Goal: Task Accomplishment & Management: Manage account settings

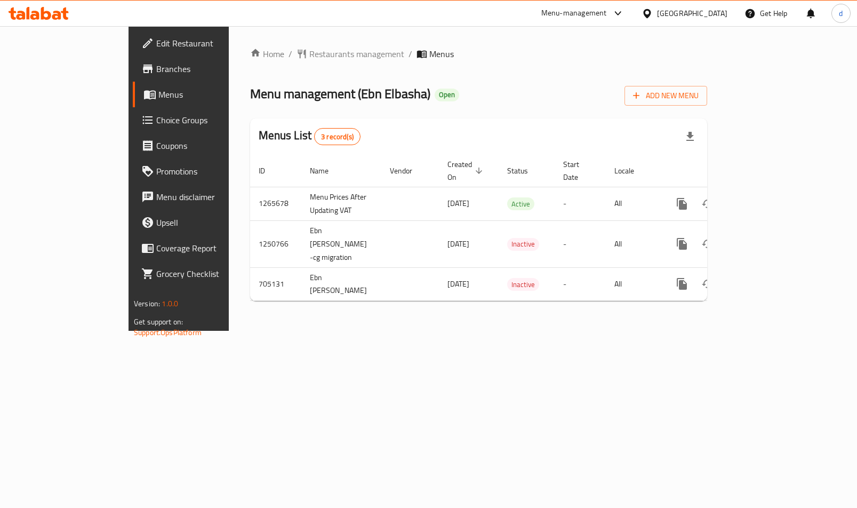
click at [156, 114] on span "Choice Groups" at bounding box center [209, 120] width 107 height 13
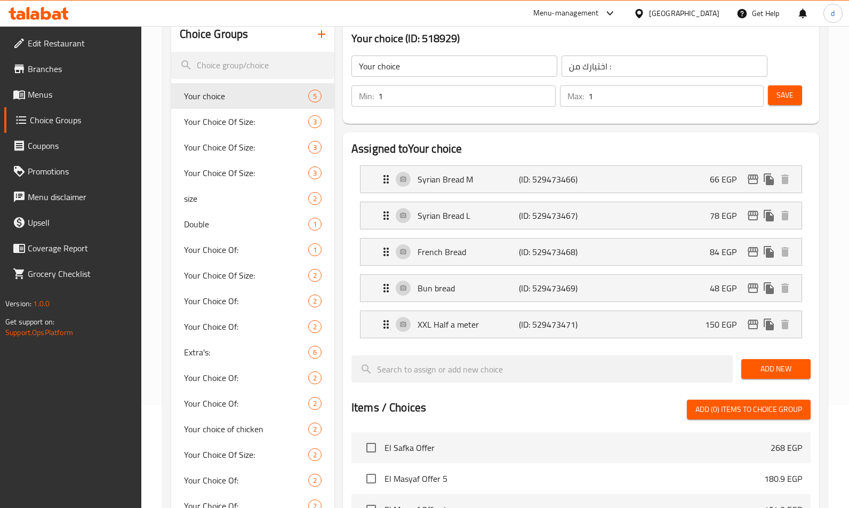
scroll to position [107, 0]
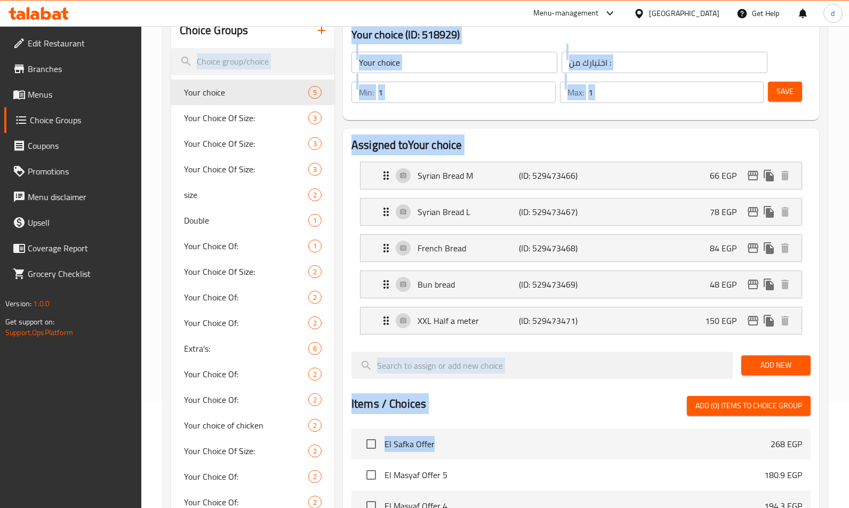
drag, startPoint x: 154, startPoint y: 60, endPoint x: 590, endPoint y: 405, distance: 555.7
click at [553, 344] on div at bounding box center [581, 347] width 459 height 9
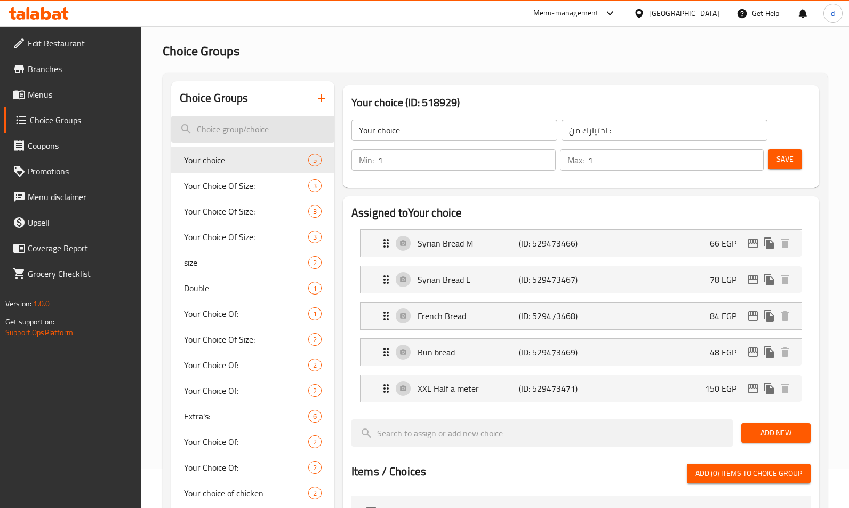
scroll to position [0, 0]
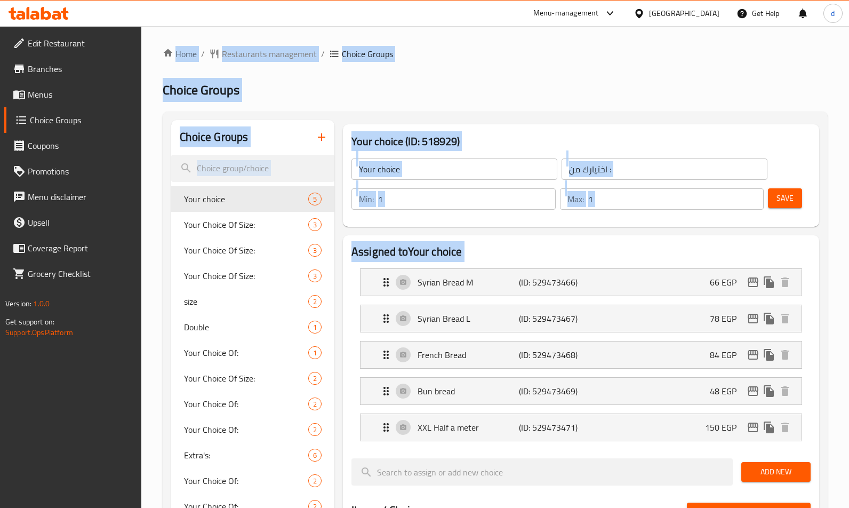
drag, startPoint x: 169, startPoint y: 34, endPoint x: 741, endPoint y: 266, distance: 617.1
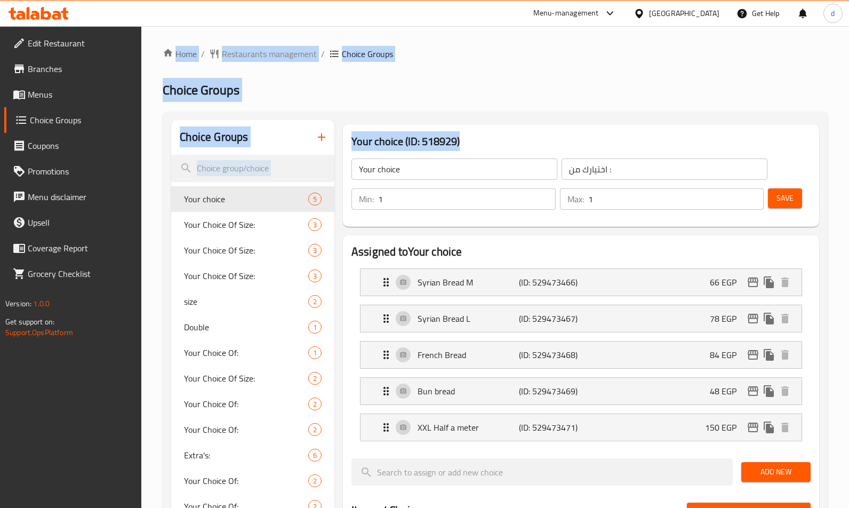
drag, startPoint x: 173, startPoint y: 28, endPoint x: 641, endPoint y: 116, distance: 476.2
click at [585, 92] on h2 "Choice Groups" at bounding box center [495, 90] width 665 height 17
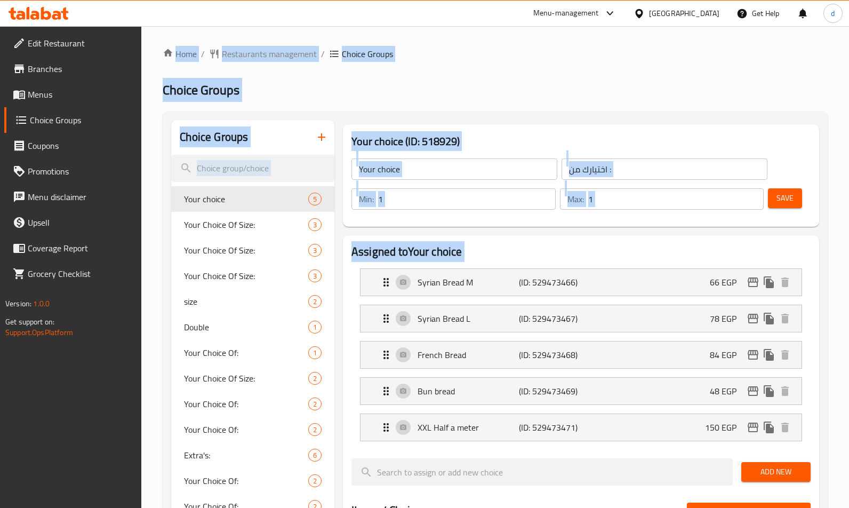
drag, startPoint x: 155, startPoint y: 30, endPoint x: 515, endPoint y: 133, distance: 374.6
click at [495, 86] on h2 "Choice Groups" at bounding box center [495, 90] width 665 height 17
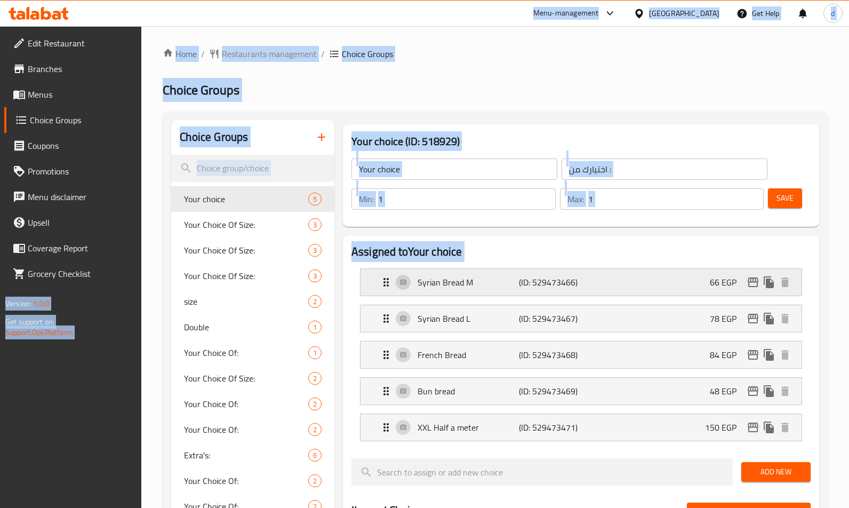
drag, startPoint x: 174, startPoint y: 23, endPoint x: 559, endPoint y: 283, distance: 464.5
click at [560, 308] on div "​ Menu-management [GEOGRAPHIC_DATA] Get Help d Edit Restaurant Branches Menus C…" at bounding box center [424, 267] width 849 height 482
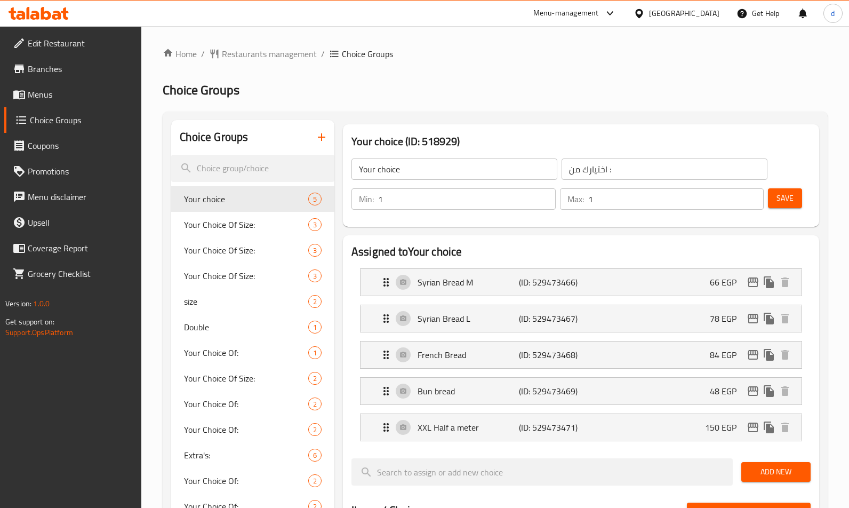
click at [196, 18] on div "Menu-management [GEOGRAPHIC_DATA] Get Help d" at bounding box center [424, 14] width 849 height 26
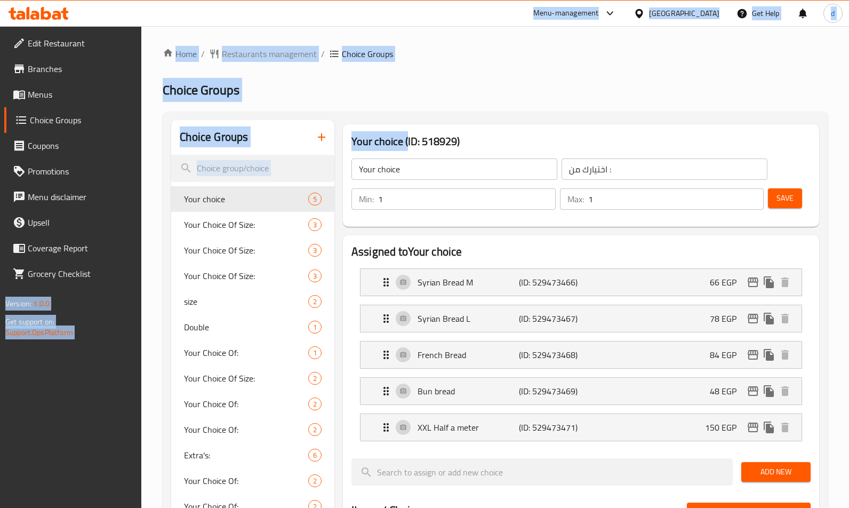
drag, startPoint x: 378, startPoint y: 135, endPoint x: 417, endPoint y: 144, distance: 39.9
click at [413, 147] on div "​ Menu-management [GEOGRAPHIC_DATA] Get Help d Edit Restaurant Branches Menus C…" at bounding box center [424, 267] width 849 height 482
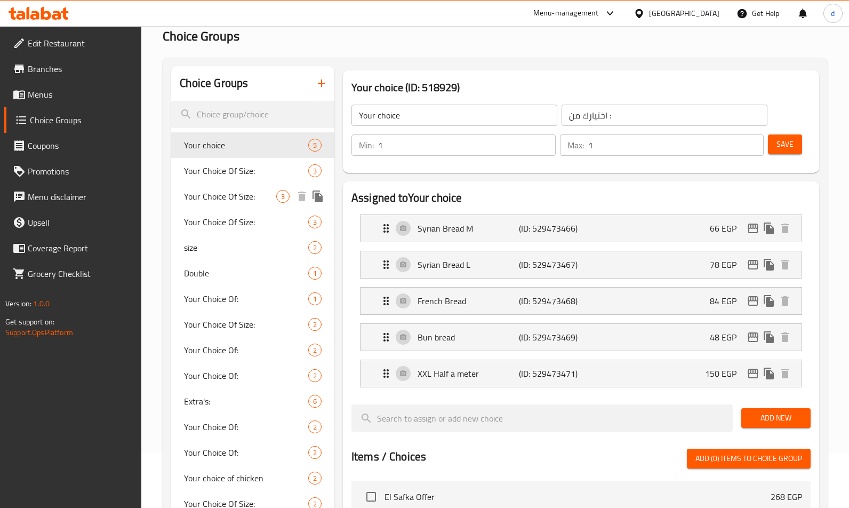
scroll to position [160, 0]
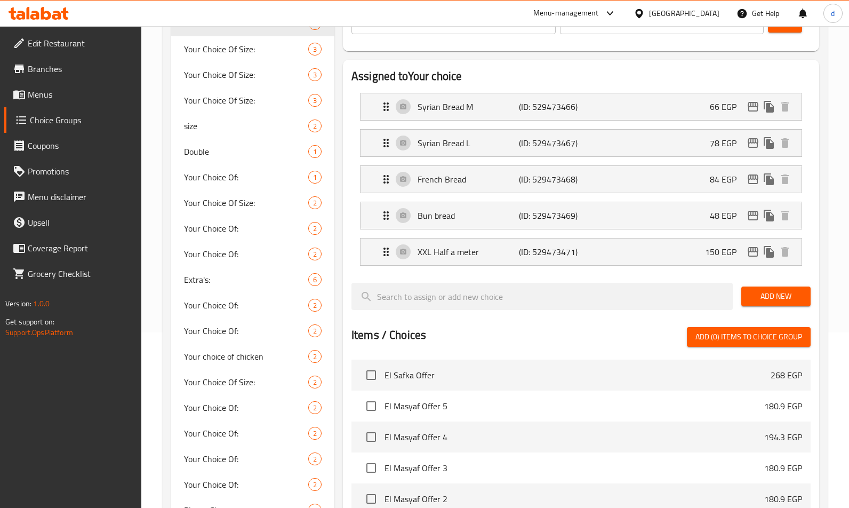
scroll to position [0, 0]
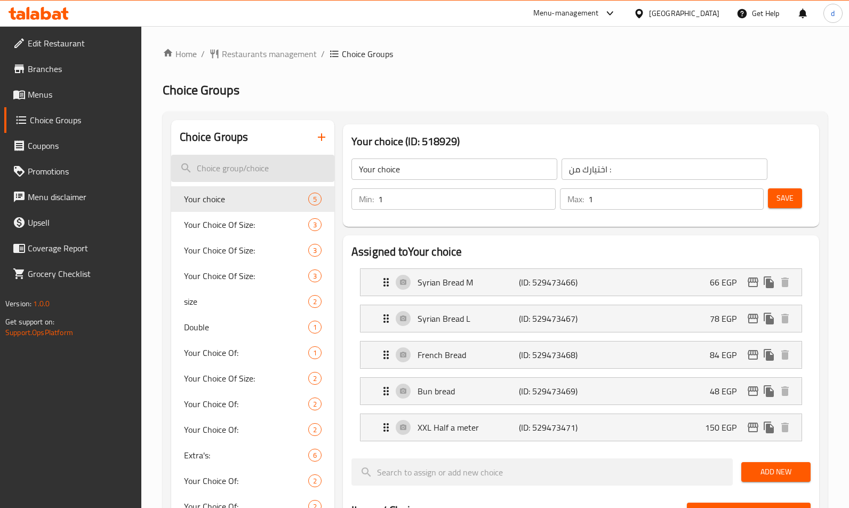
click at [257, 157] on input "search" at bounding box center [252, 168] width 163 height 27
paste input "[PERSON_NAME]"
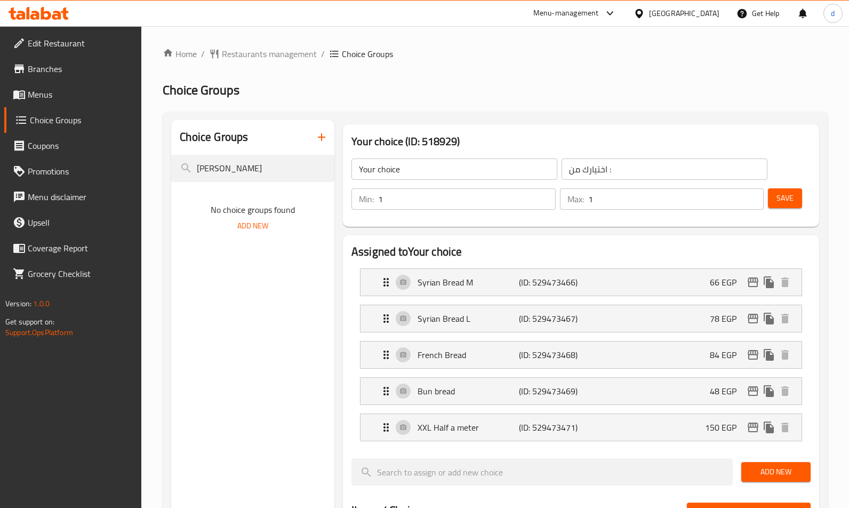
type input "[PERSON_NAME]"
click at [65, 96] on span "Menus" at bounding box center [81, 94] width 106 height 13
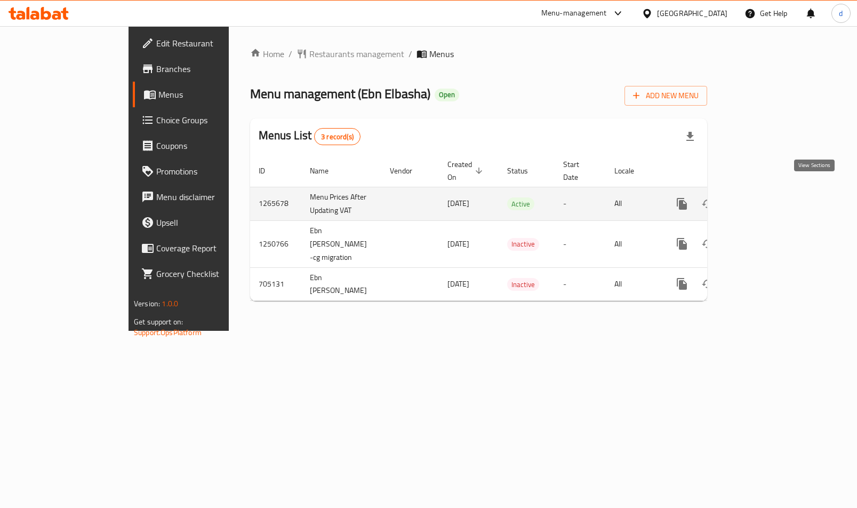
click at [764, 199] on icon "enhanced table" at bounding box center [759, 204] width 10 height 10
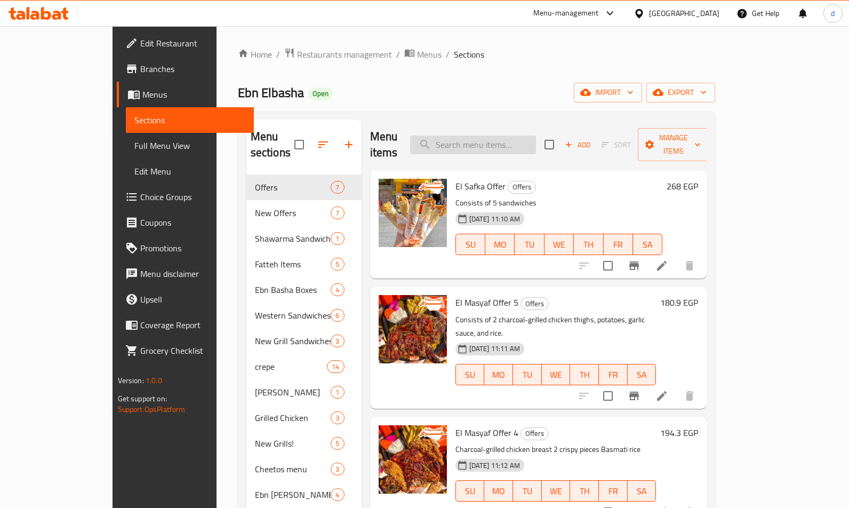
click at [514, 144] on input "search" at bounding box center [473, 145] width 126 height 19
paste input "[PERSON_NAME]"
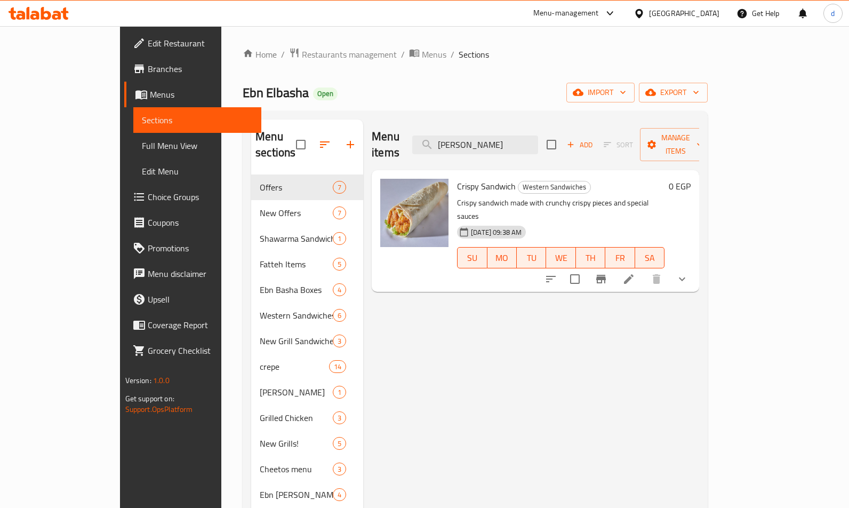
type input "[PERSON_NAME]"
click at [635, 273] on icon at bounding box center [629, 279] width 13 height 13
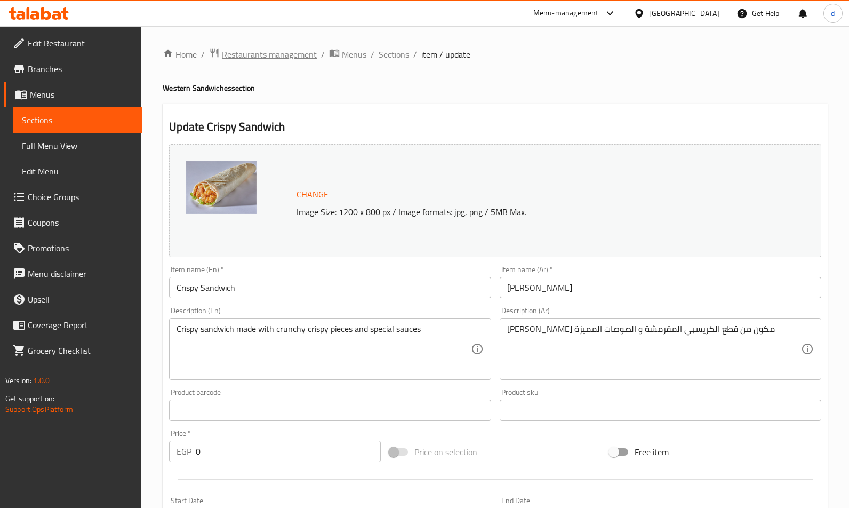
click at [249, 55] on span "Restaurants management" at bounding box center [269, 54] width 95 height 13
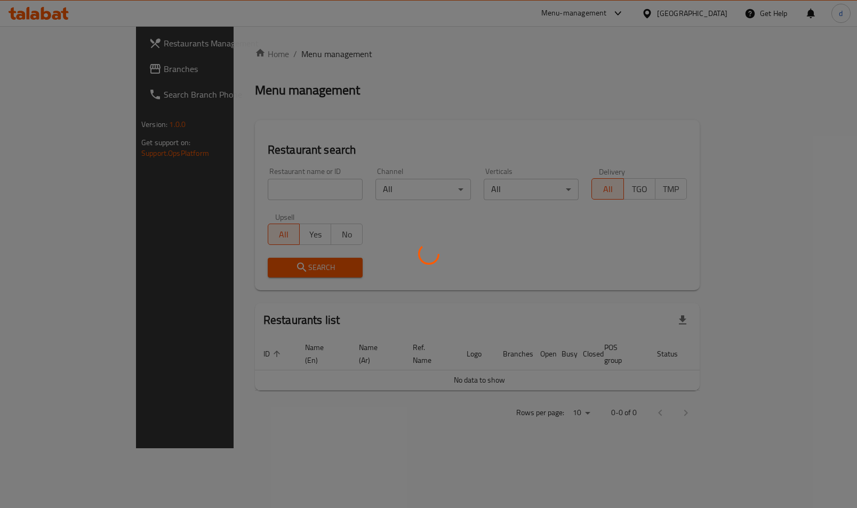
click at [63, 68] on div at bounding box center [428, 254] width 857 height 508
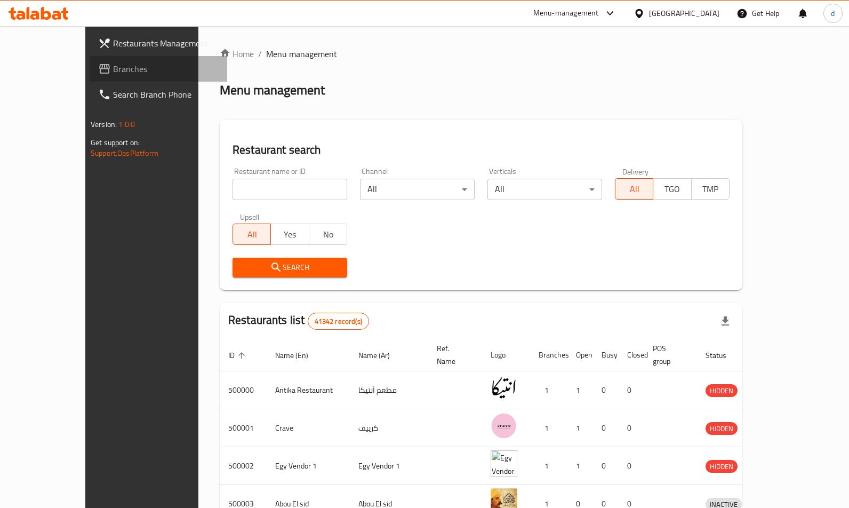
click at [113, 68] on span "Branches" at bounding box center [166, 68] width 106 height 13
